Goal: Navigation & Orientation: Find specific page/section

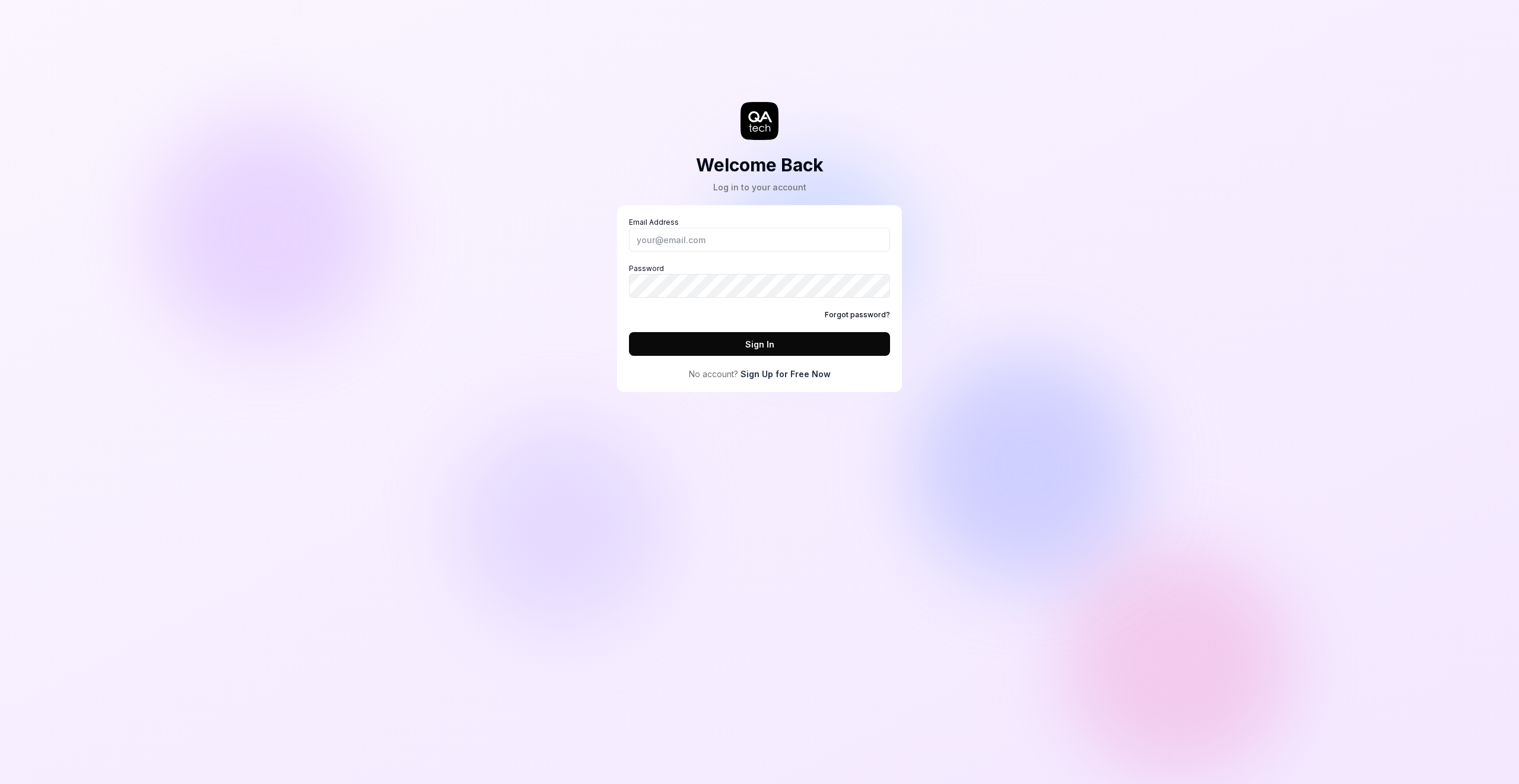
click at [738, 243] on input "Email Address" at bounding box center [760, 240] width 261 height 24
type input "[PERSON_NAME][EMAIL_ADDRESS][DOMAIN_NAME]"
click at [728, 354] on button "Sign In" at bounding box center [760, 344] width 261 height 24
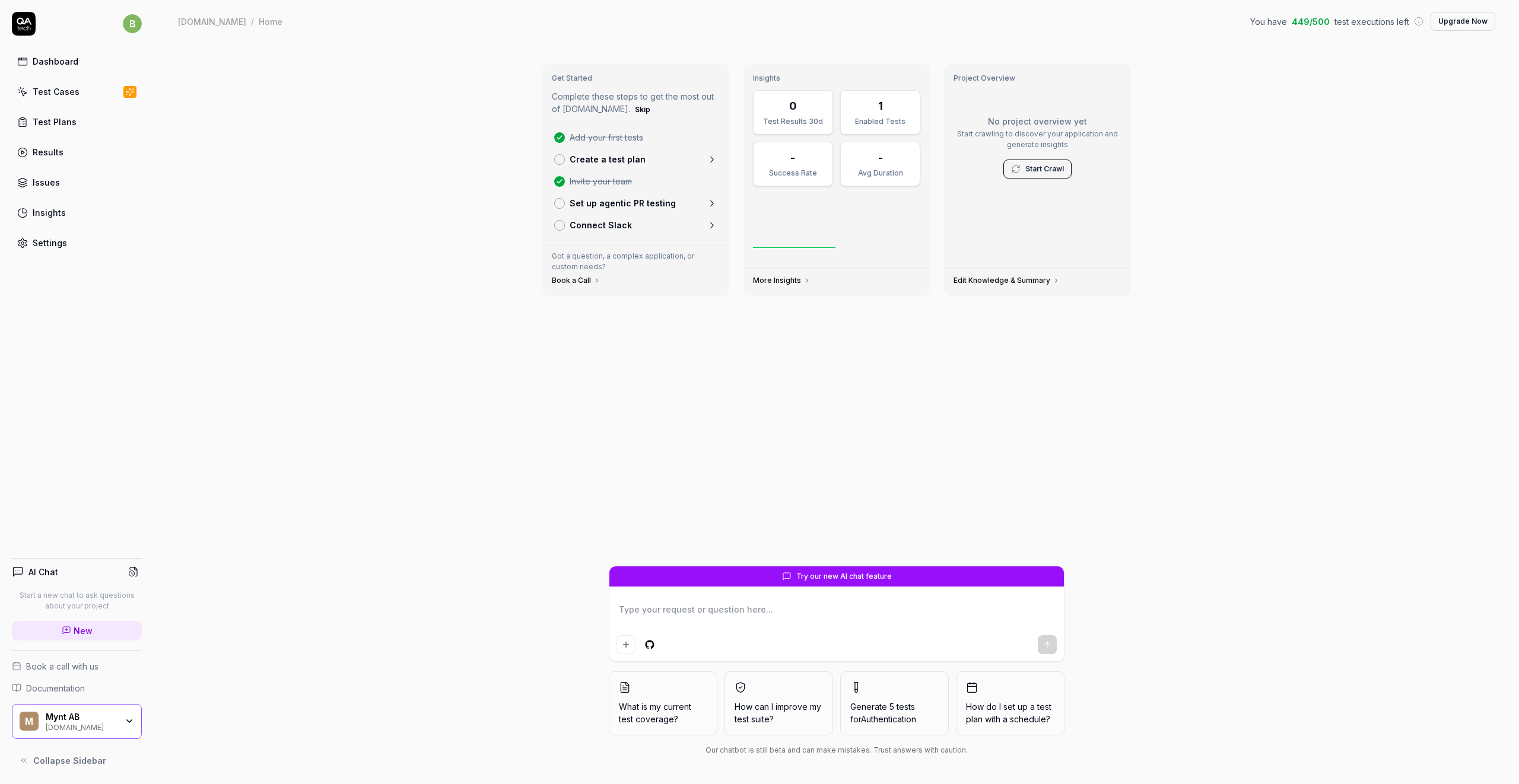
drag, startPoint x: 756, startPoint y: 344, endPoint x: 397, endPoint y: 396, distance: 362.7
click at [396, 398] on html "b Dashboard Test Cases Test Plans Results Issues Insights Settings AI Chat Star…" at bounding box center [760, 392] width 1519 height 784
click at [397, 396] on div "Get Started Complete these steps to get the most out of [DOMAIN_NAME]. Skip Add…" at bounding box center [837, 413] width 1365 height 741
click at [84, 54] on link "Dashboard" at bounding box center [76, 61] width 130 height 23
click at [509, 462] on div "Get Started Complete these steps to get the most out of [DOMAIN_NAME]. Skip Add…" at bounding box center [837, 413] width 1365 height 741
